Goal: Find specific page/section: Locate a particular part of the current website

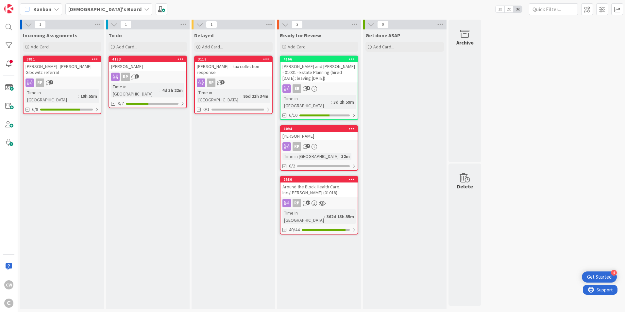
click at [83, 64] on div "[PERSON_NAME]--[PERSON_NAME] Gibowitz referral" at bounding box center [62, 69] width 77 height 14
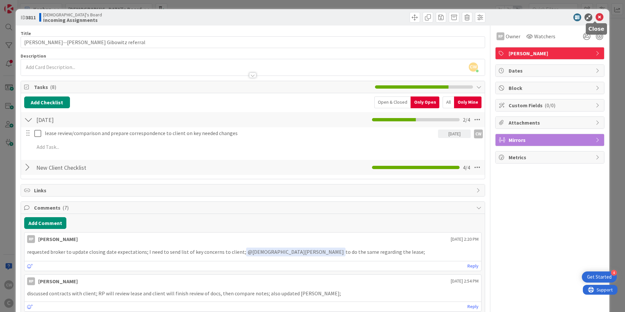
click at [595, 14] on icon at bounding box center [599, 17] width 8 height 8
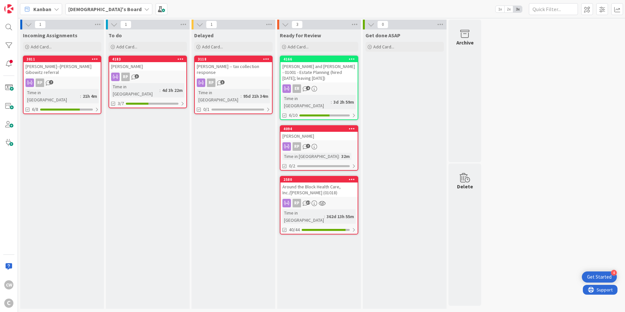
click at [150, 73] on div "RP 3" at bounding box center [147, 77] width 77 height 8
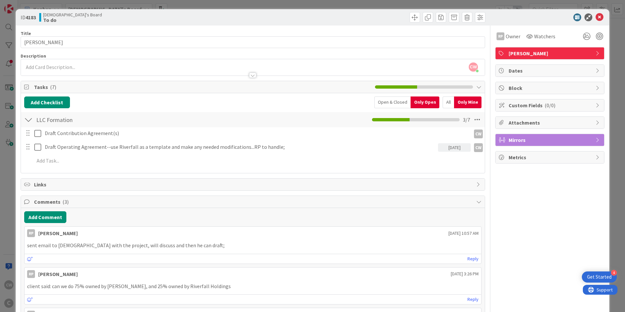
click at [597, 22] on div "ID 4183 [DEMOGRAPHIC_DATA]'s Board To do" at bounding box center [312, 17] width 593 height 16
click at [595, 19] on icon at bounding box center [599, 17] width 8 height 8
